Goal: Obtain resource: Download file/media

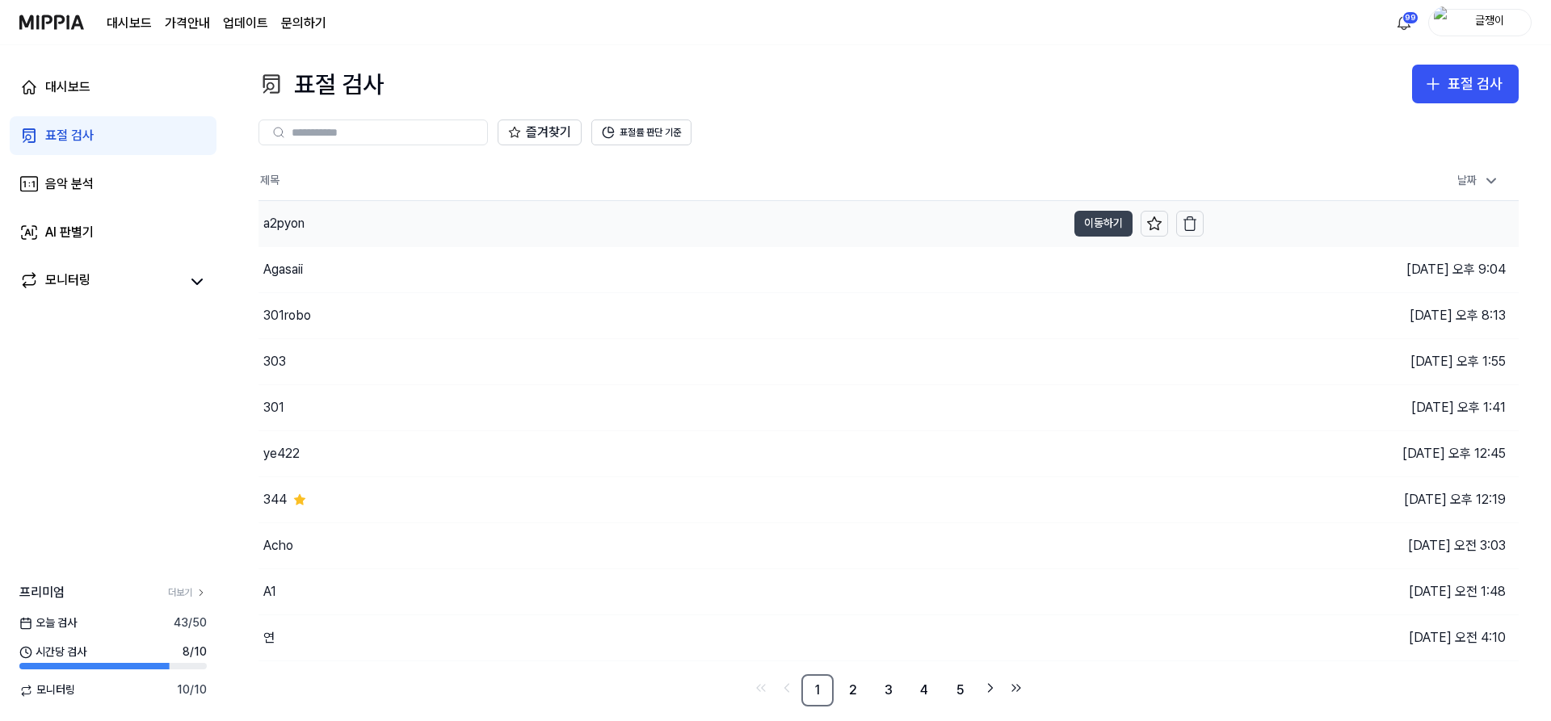
click at [1091, 219] on button "이동하기" at bounding box center [1103, 224] width 58 height 26
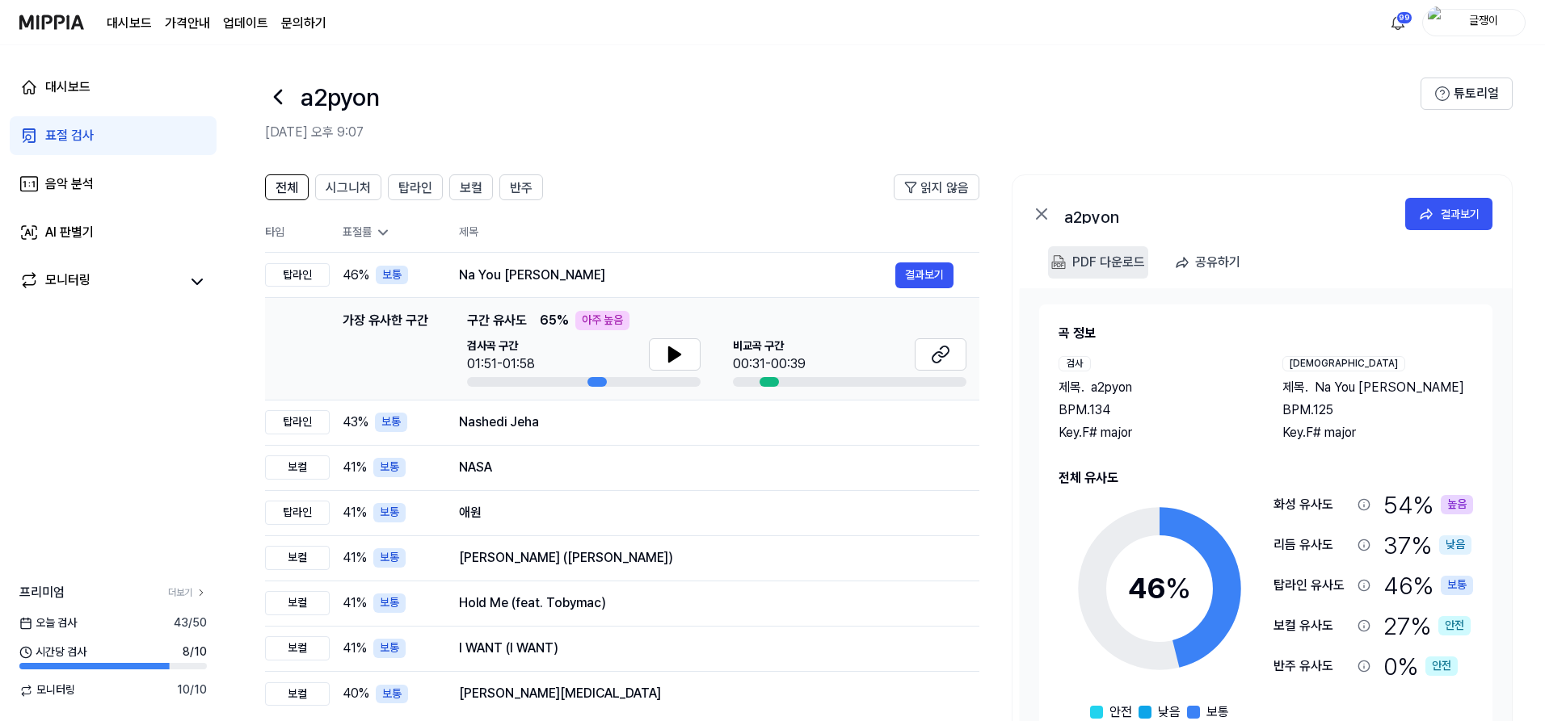
click at [1081, 260] on div "PDF 다운로드" at bounding box center [1108, 262] width 73 height 21
click at [1111, 265] on div "PDF 다운로드" at bounding box center [1108, 262] width 73 height 21
click at [74, 127] on div "표절 검사" at bounding box center [69, 135] width 48 height 19
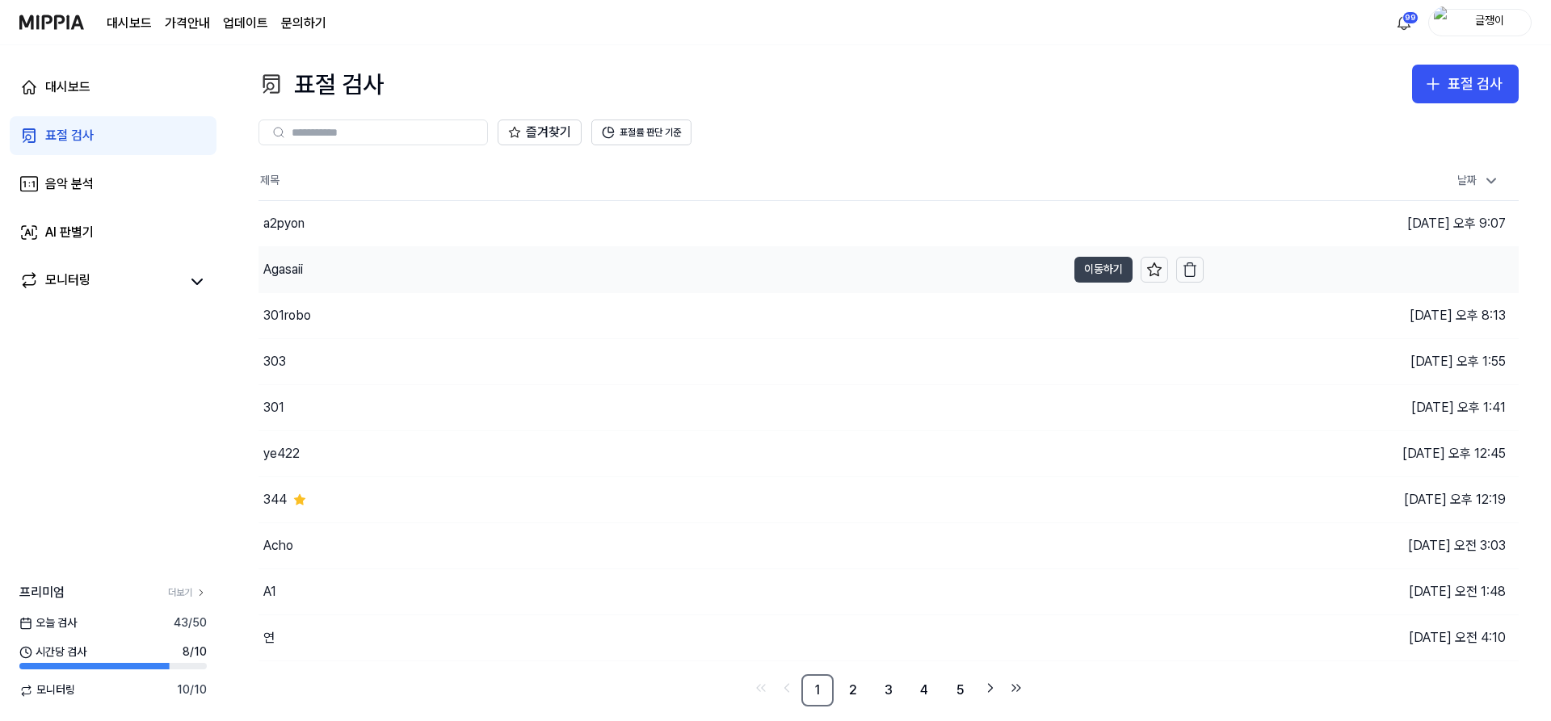
click at [1091, 269] on button "이동하기" at bounding box center [1103, 270] width 58 height 26
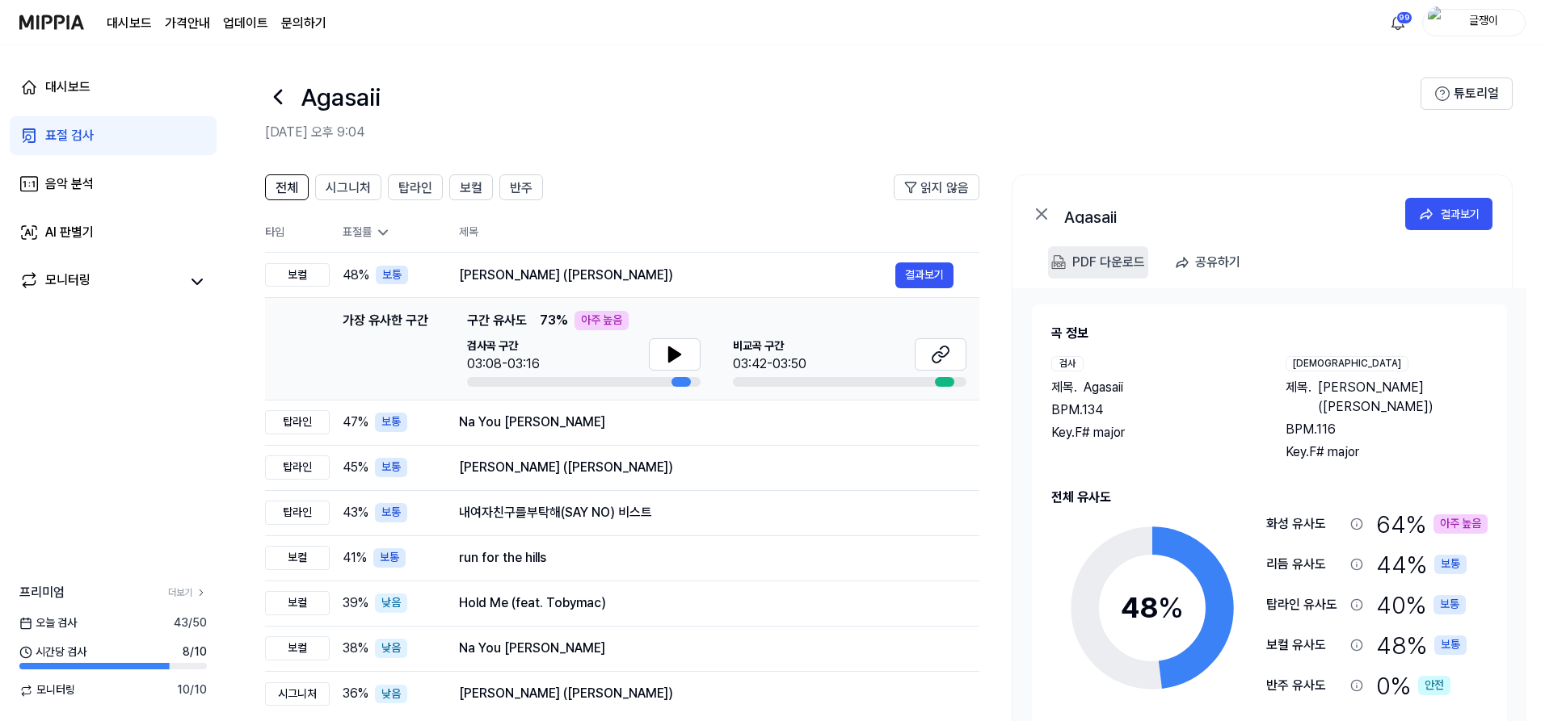
click at [1092, 266] on div "PDF 다운로드" at bounding box center [1108, 262] width 73 height 21
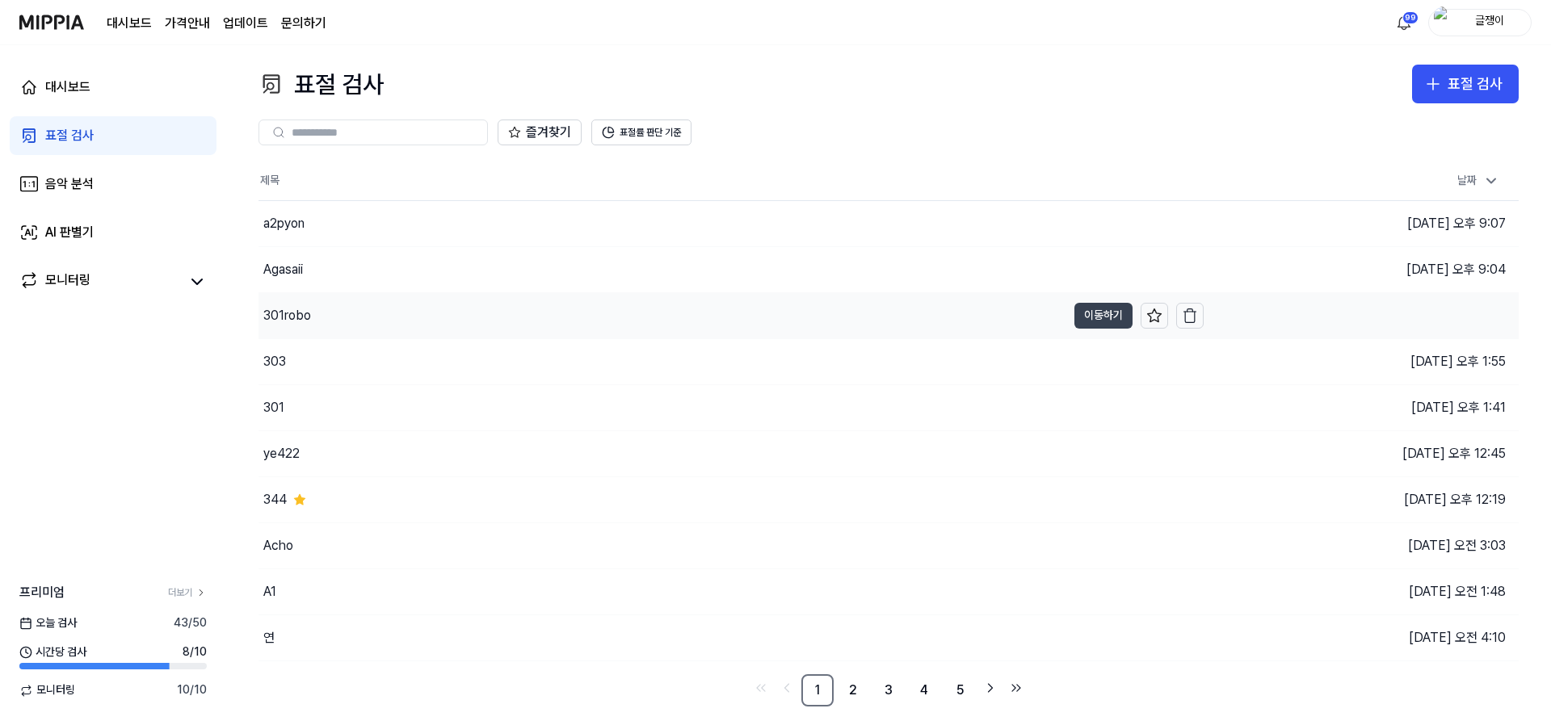
click at [1090, 318] on button "이동하기" at bounding box center [1103, 316] width 58 height 26
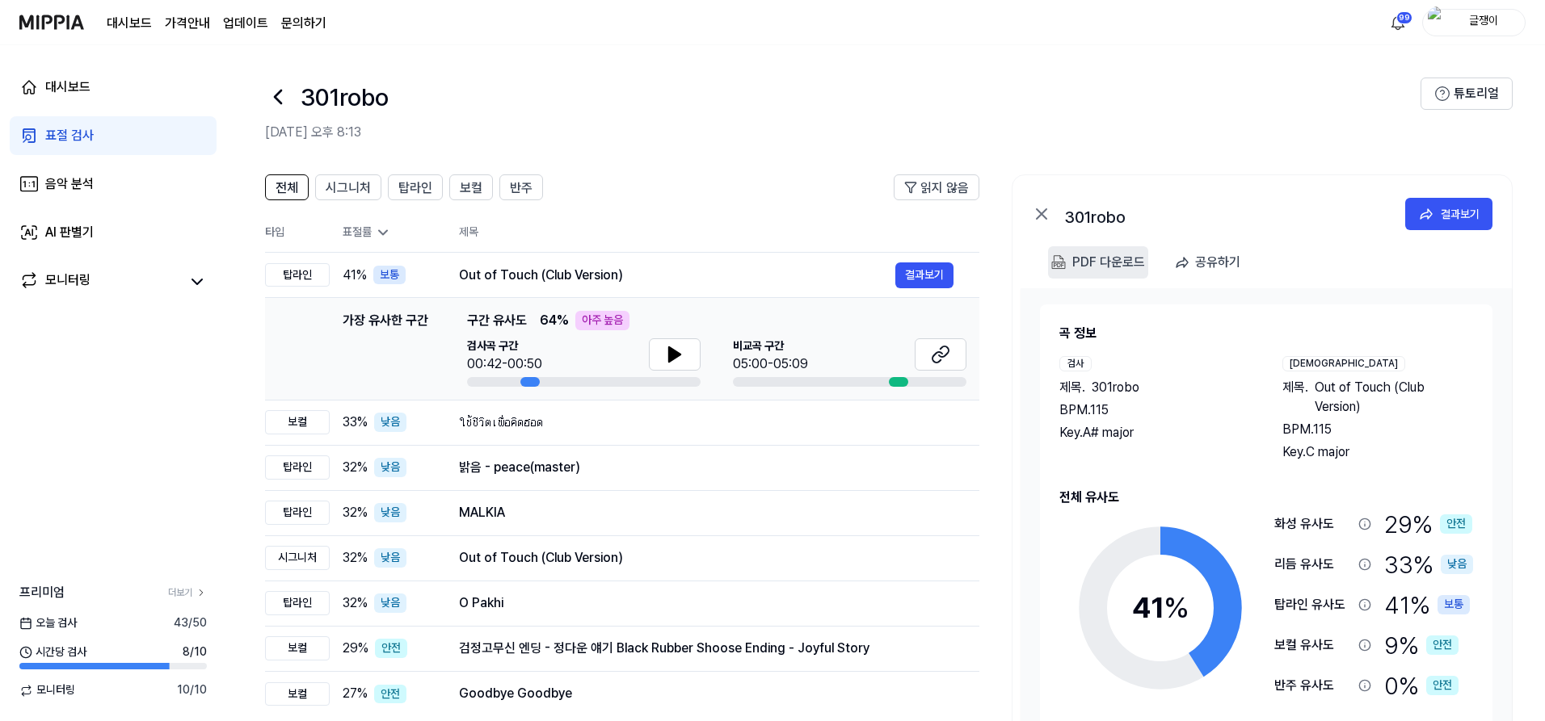
click at [1104, 257] on div "PDF 다운로드" at bounding box center [1108, 262] width 73 height 21
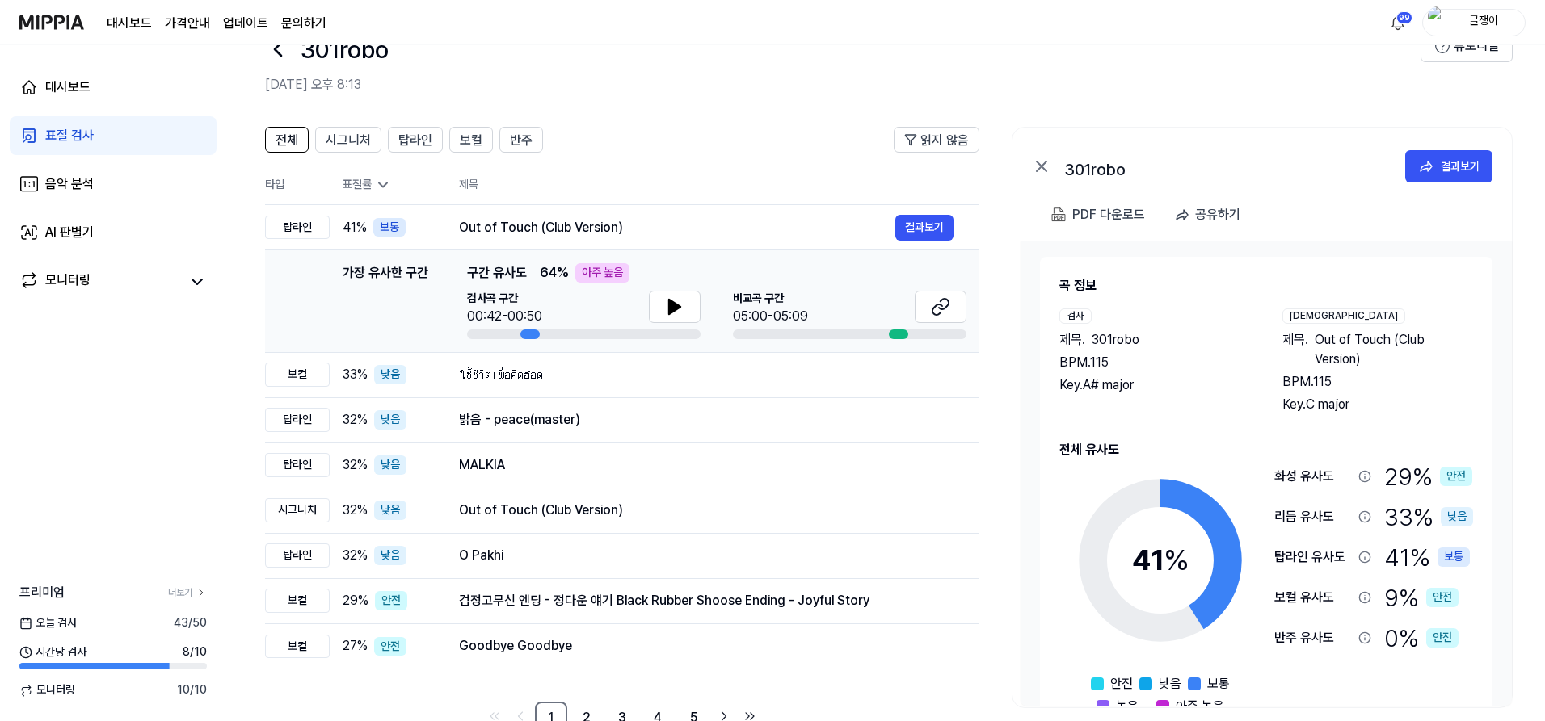
scroll to position [93, 0]
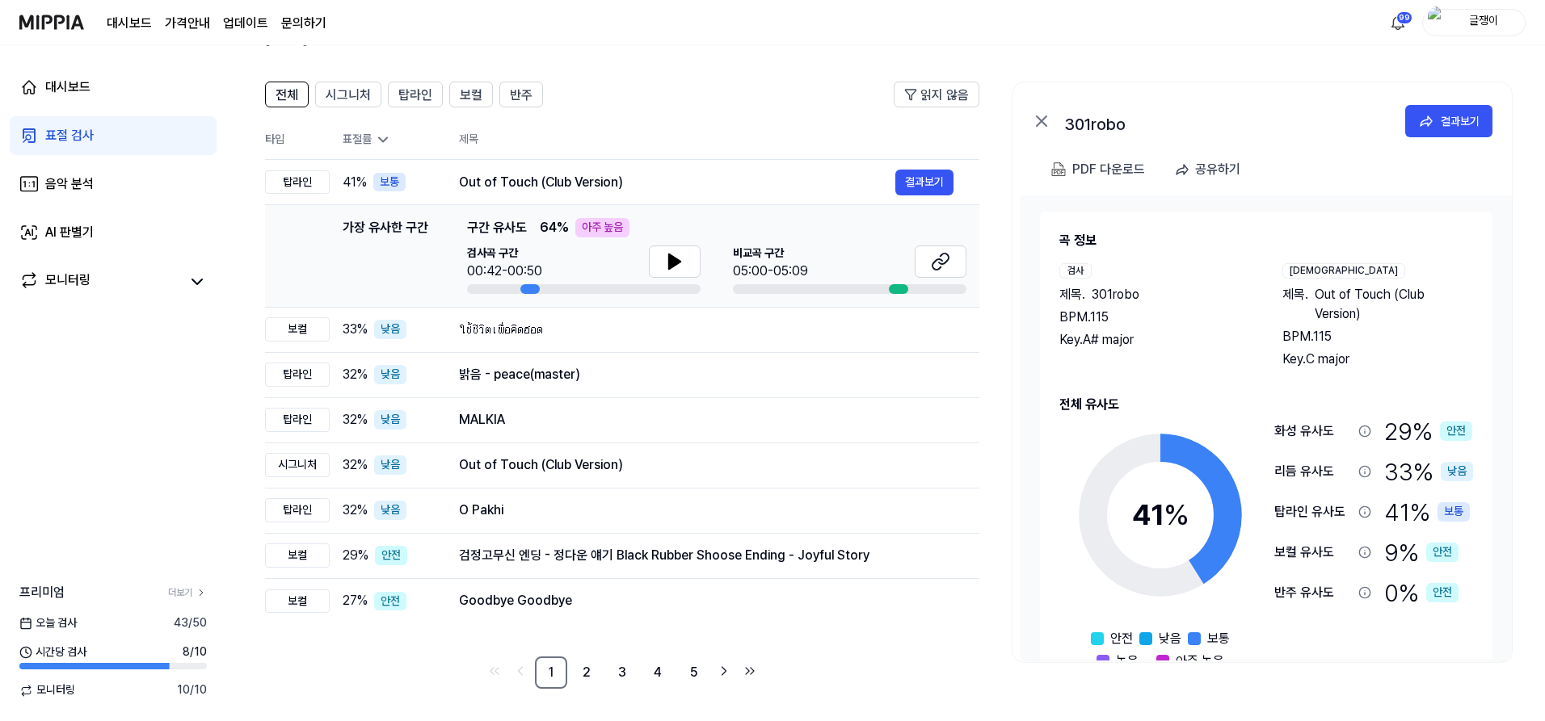
click at [84, 130] on div "표절 검사" at bounding box center [69, 135] width 48 height 19
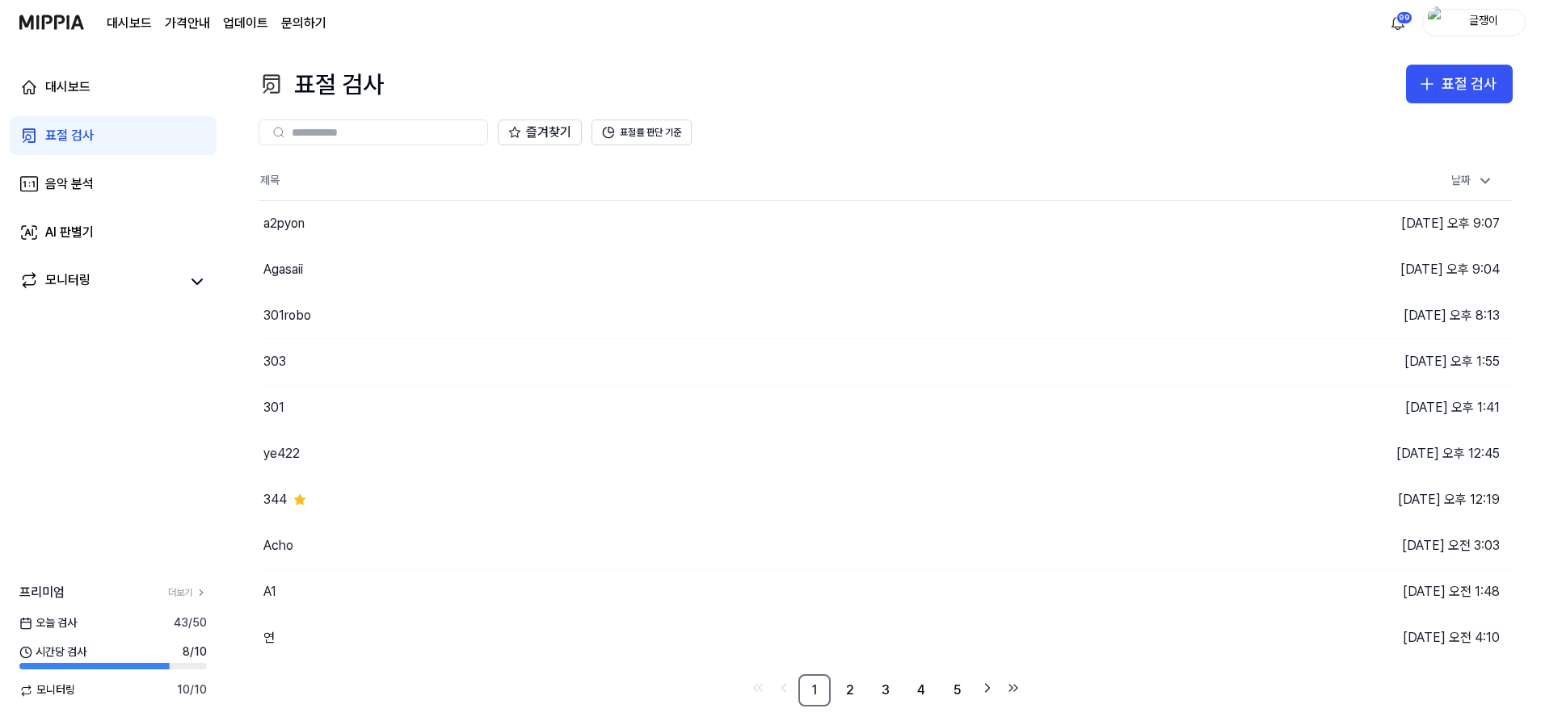
scroll to position [0, 0]
click at [1086, 590] on button "이동하기" at bounding box center [1103, 592] width 58 height 26
click at [1091, 589] on button "이동하기" at bounding box center [1103, 592] width 58 height 26
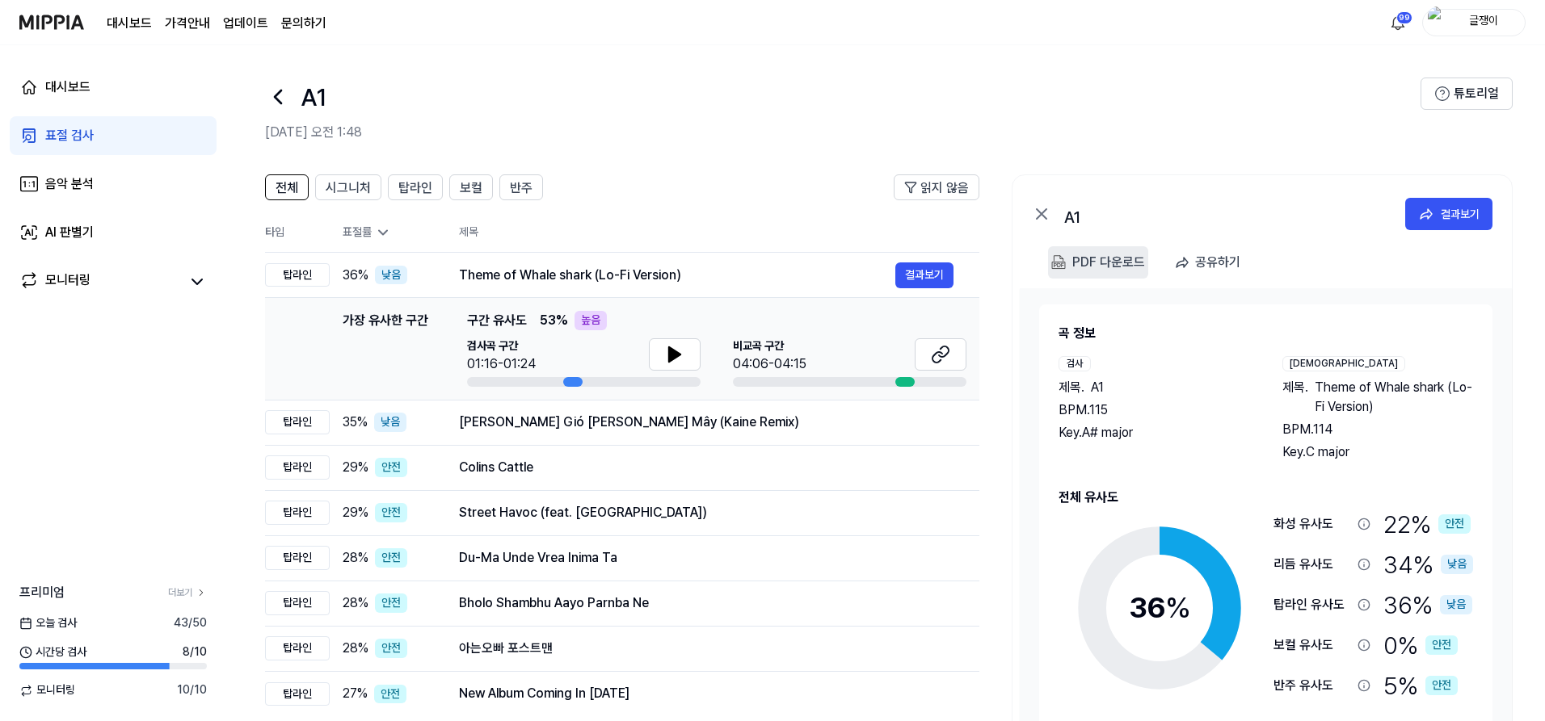
click at [1075, 259] on div "PDF 다운로드" at bounding box center [1108, 262] width 73 height 21
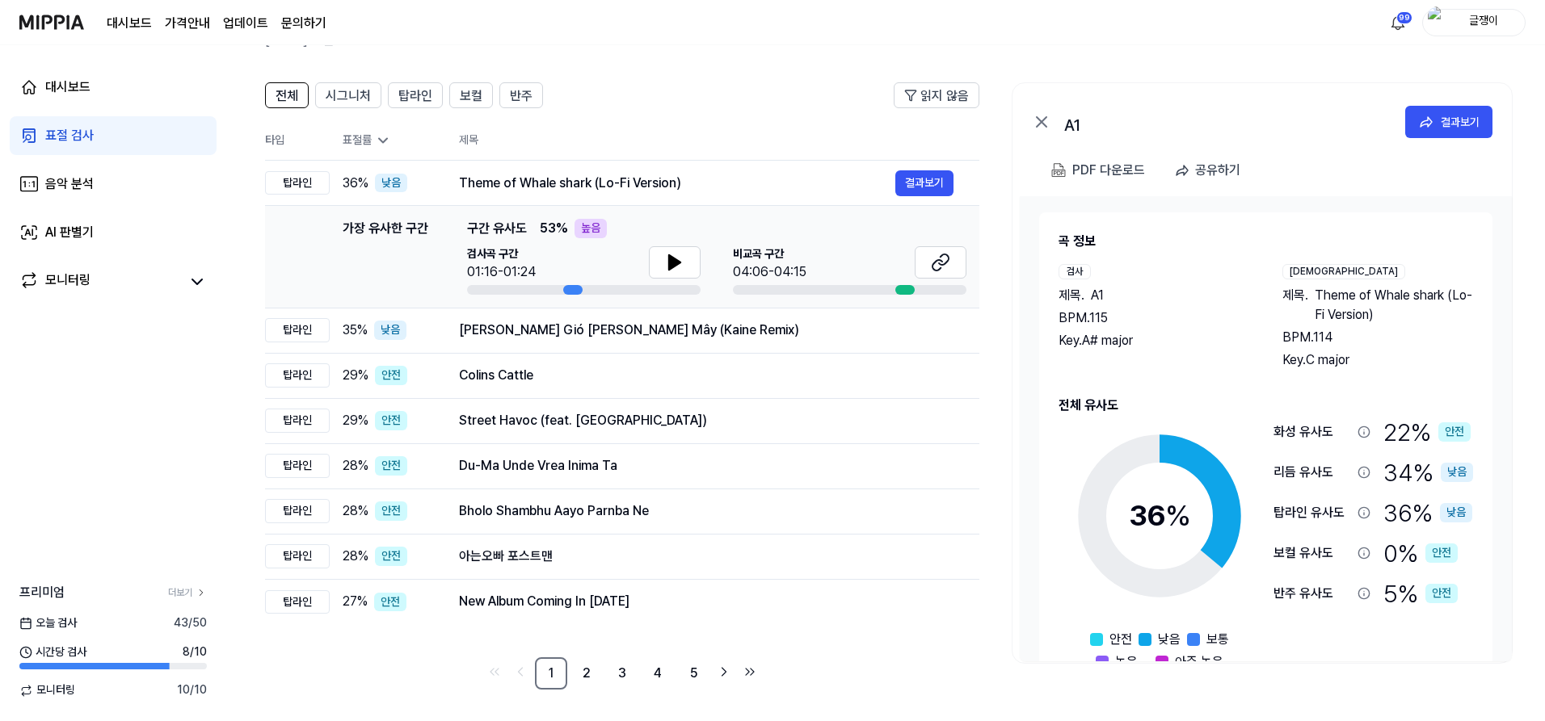
scroll to position [93, 0]
click at [55, 141] on div "표절 검사" at bounding box center [69, 135] width 48 height 19
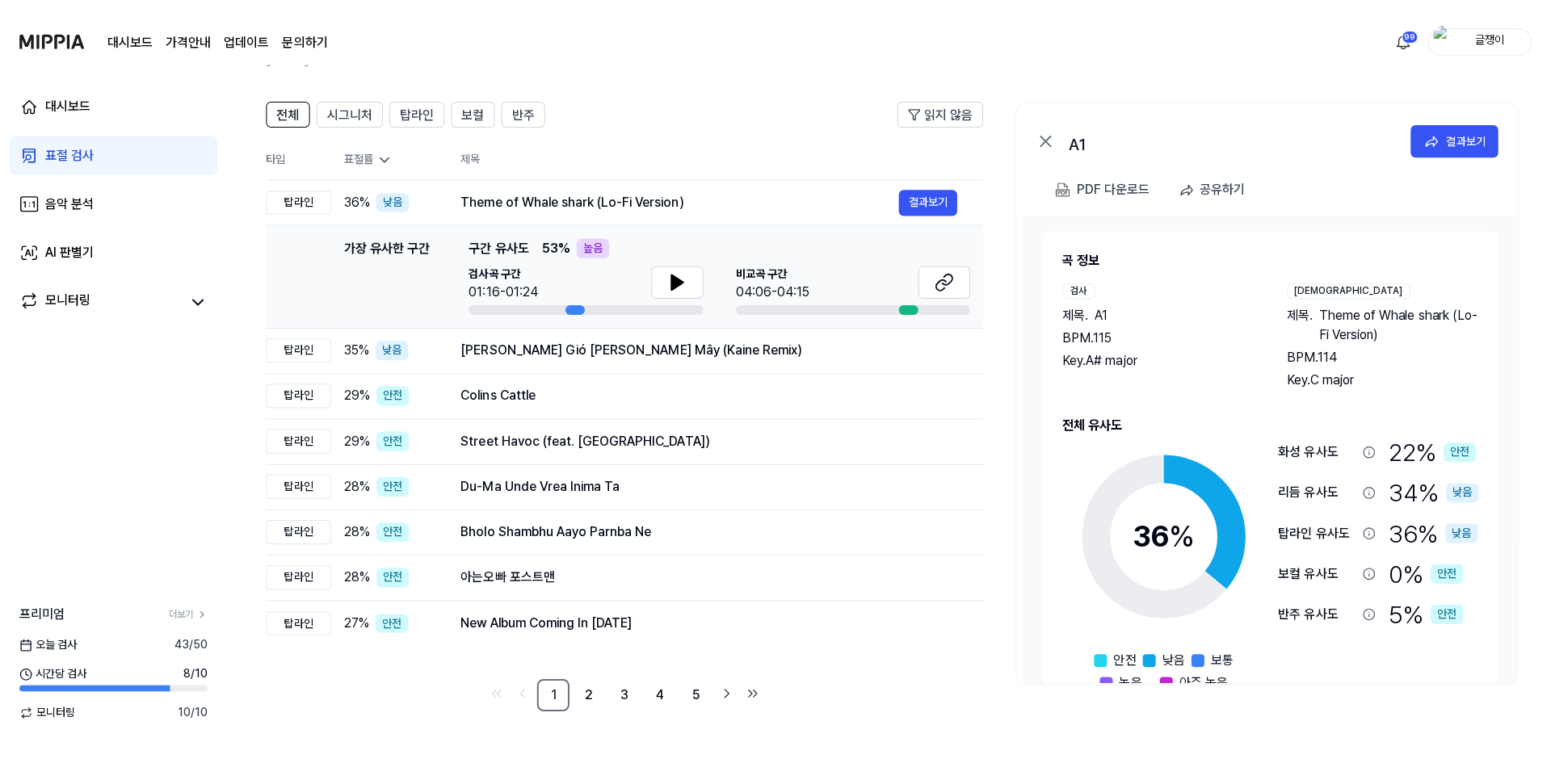
scroll to position [0, 0]
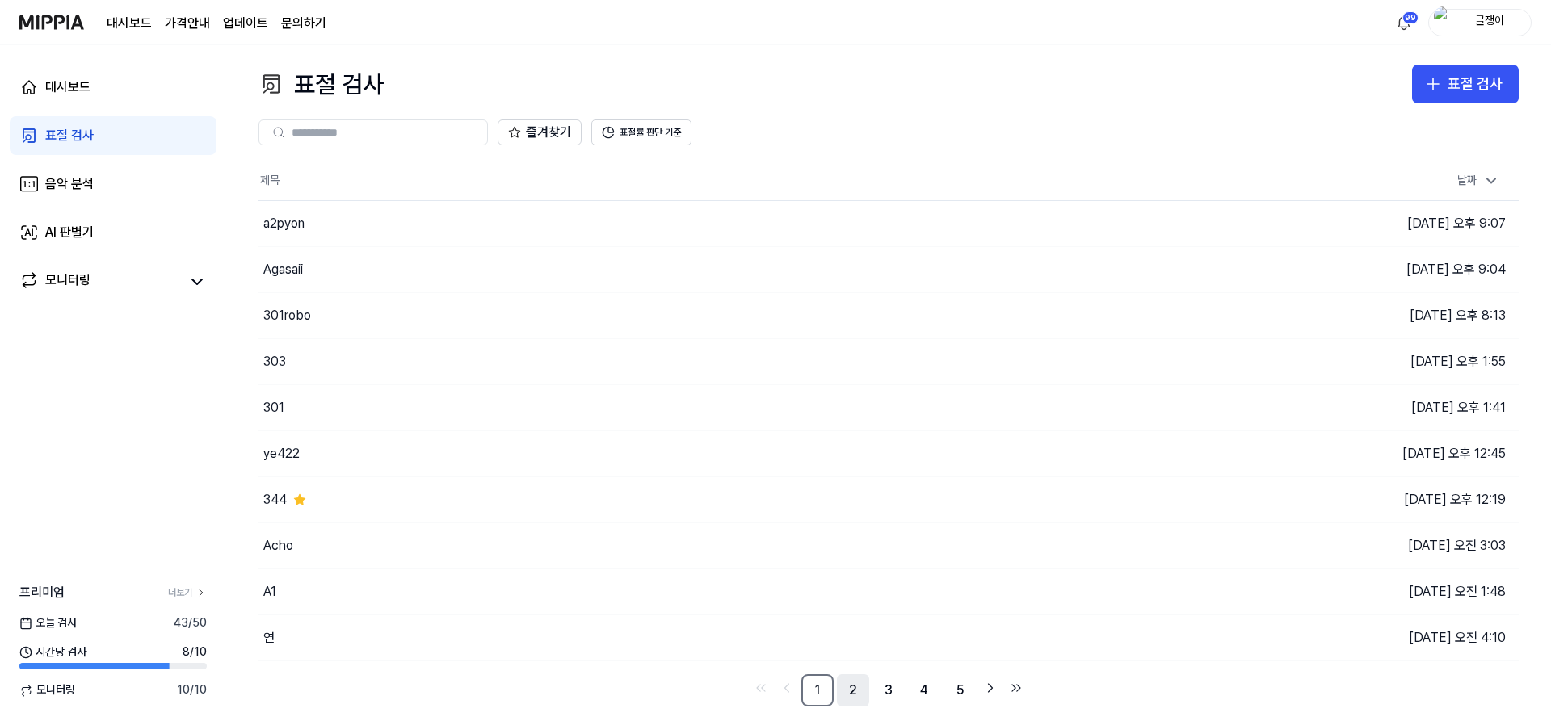
drag, startPoint x: 843, startPoint y: 691, endPoint x: 936, endPoint y: 691, distance: 93.7
click at [843, 690] on link "2" at bounding box center [853, 691] width 32 height 32
click at [963, 695] on link "5" at bounding box center [960, 691] width 32 height 32
click at [963, 695] on link "7" at bounding box center [960, 691] width 32 height 32
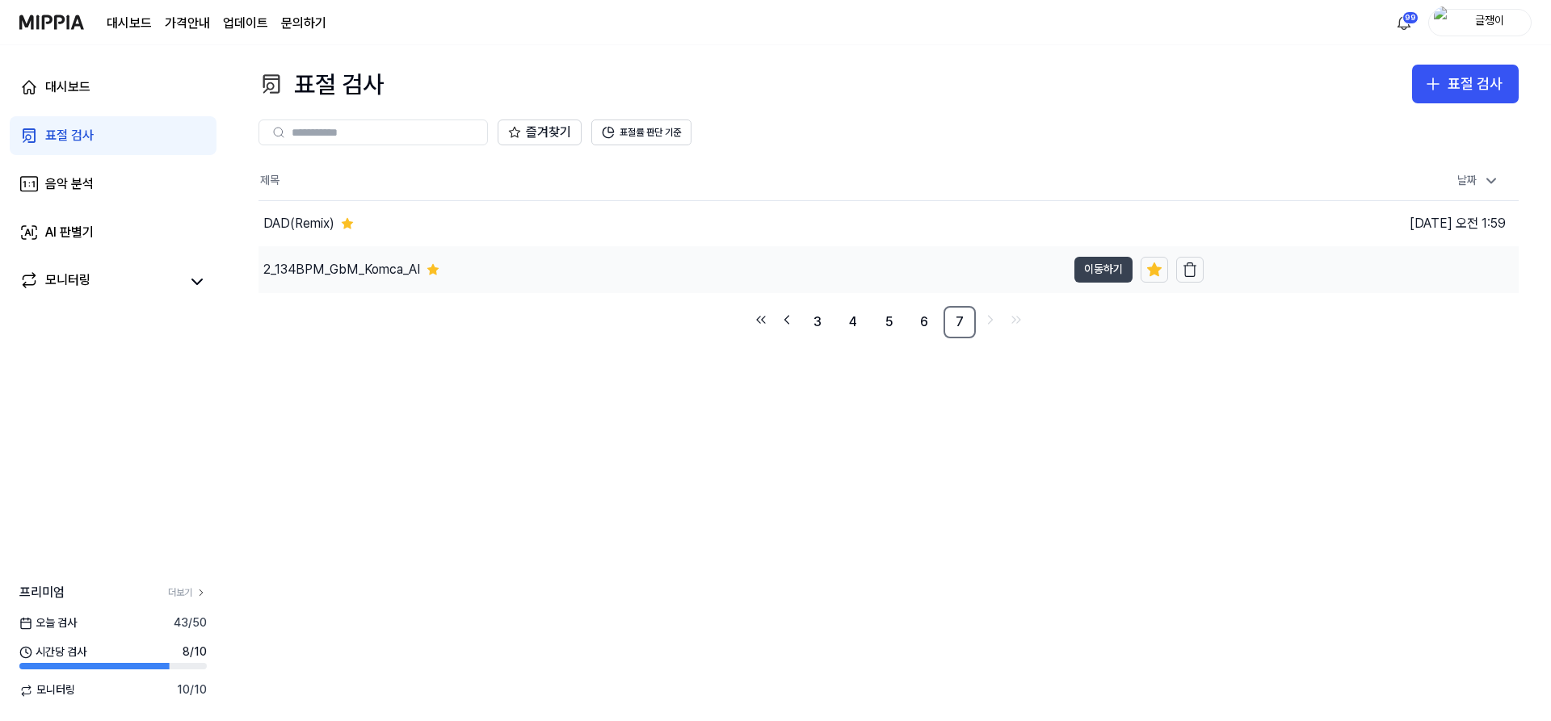
click at [1101, 269] on button "이동하기" at bounding box center [1103, 270] width 58 height 26
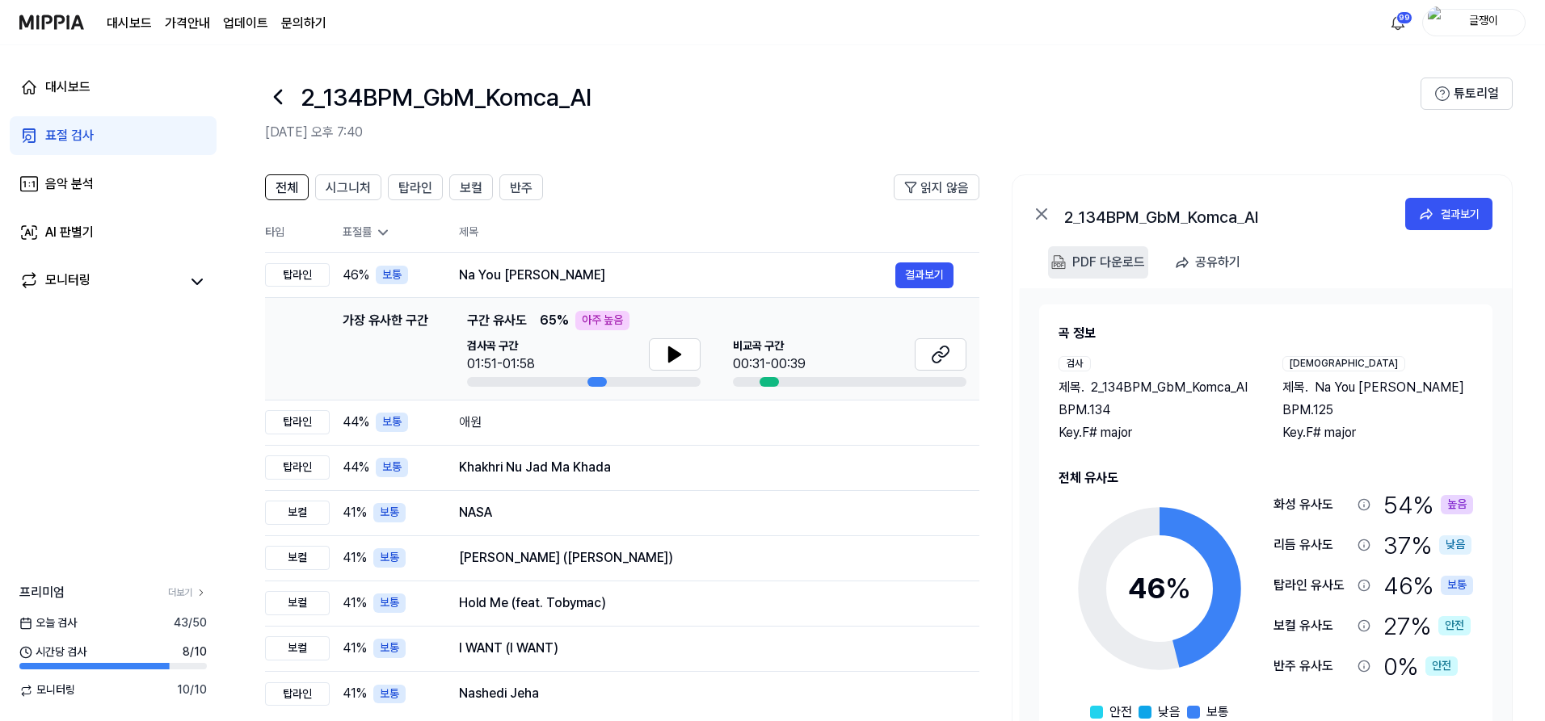
click at [1082, 267] on div "PDF 다운로드" at bounding box center [1108, 262] width 73 height 21
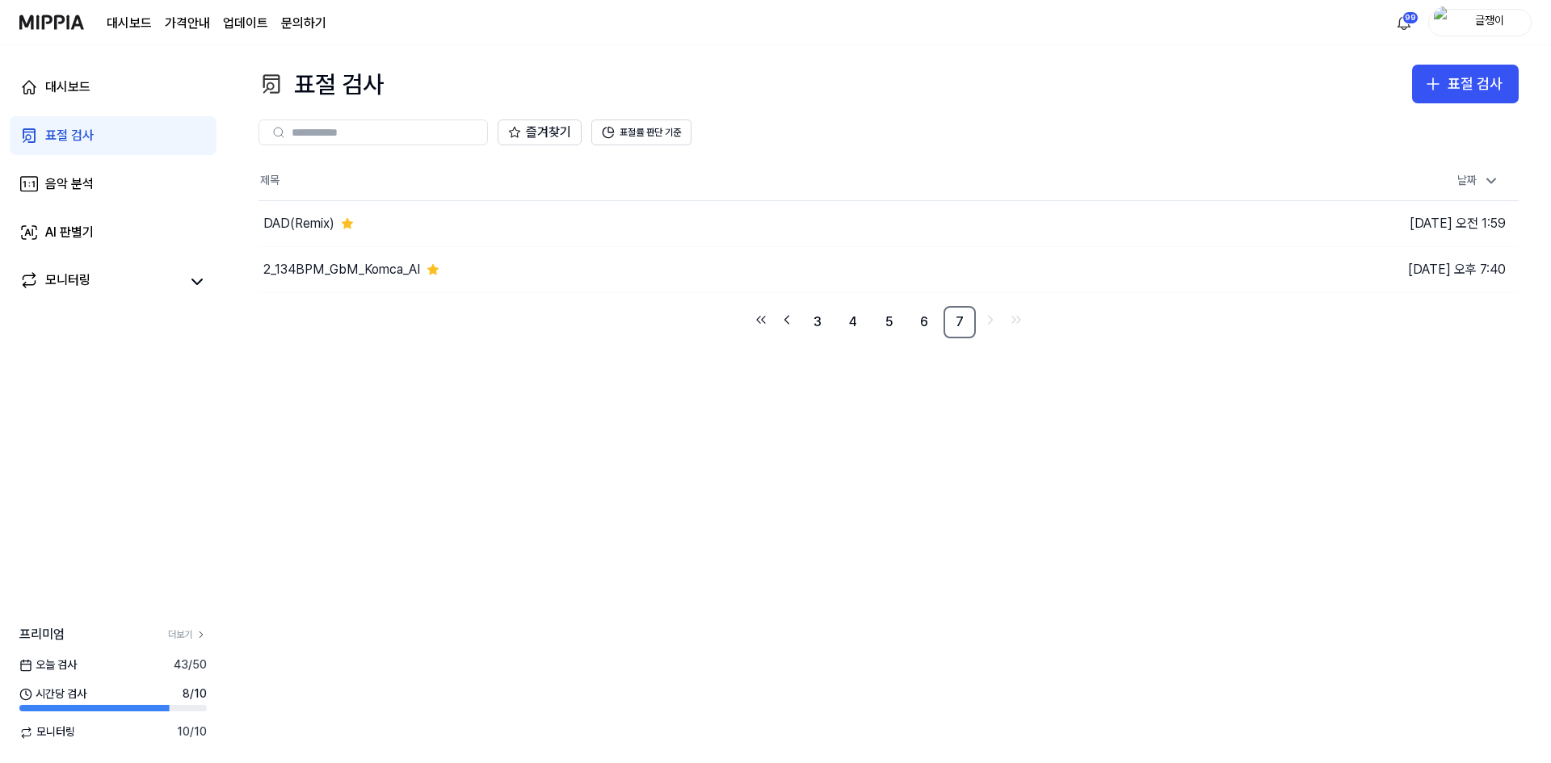
click at [82, 135] on div "표절 검사" at bounding box center [69, 135] width 48 height 19
